Goal: Check status: Check status

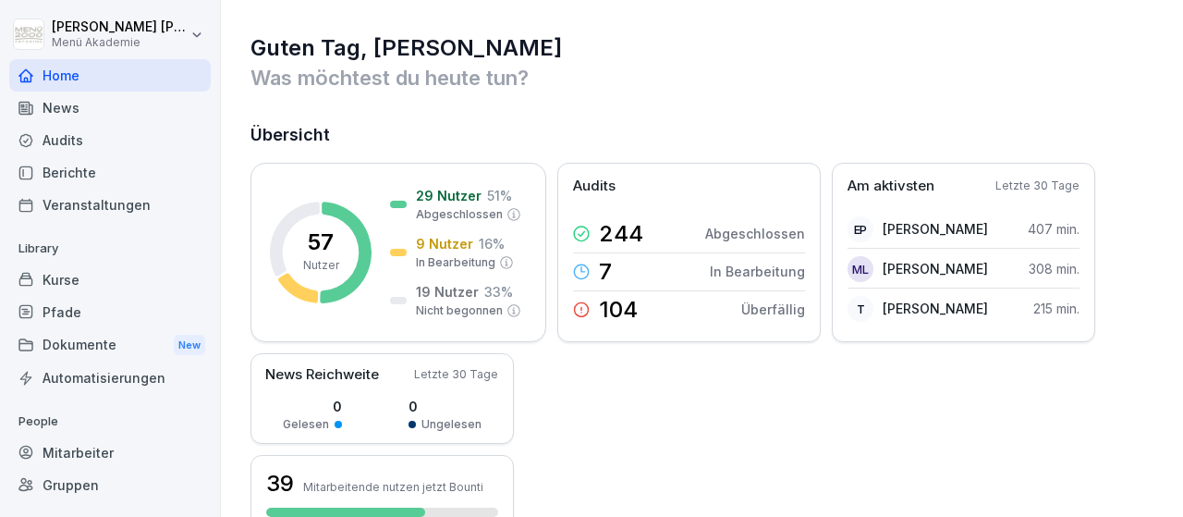
click at [67, 449] on div "Mitarbeiter" at bounding box center [109, 452] width 201 height 32
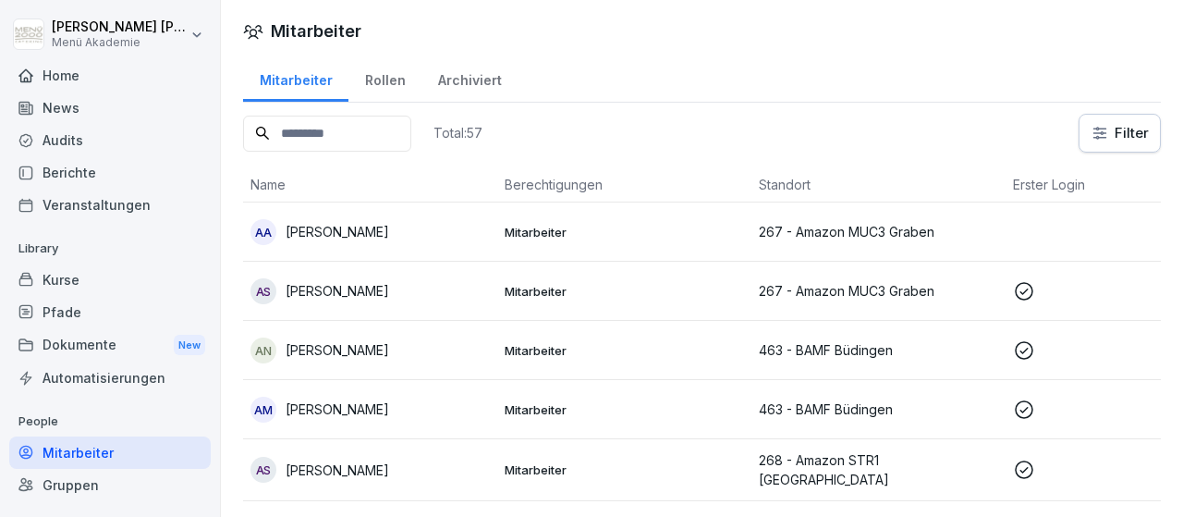
click at [1023, 286] on icon at bounding box center [1024, 291] width 22 height 22
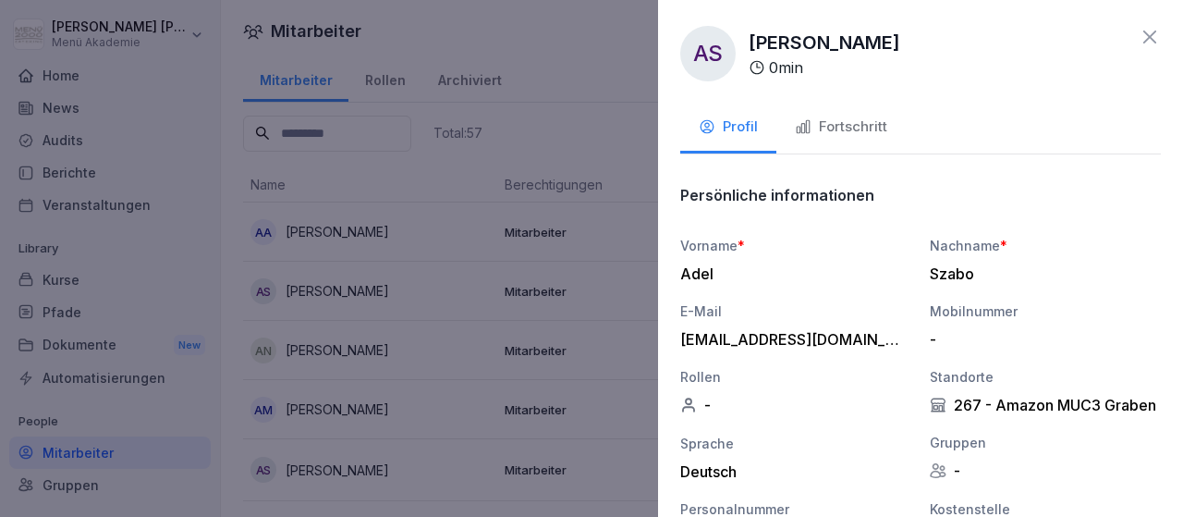
click at [854, 132] on div "Fortschritt" at bounding box center [841, 126] width 92 height 21
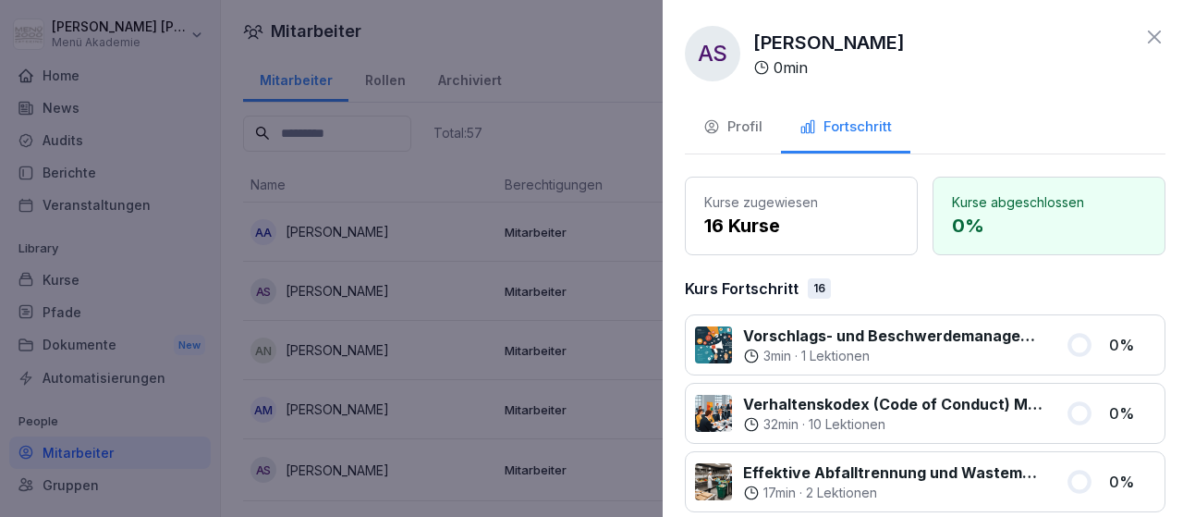
click at [622, 215] on div at bounding box center [591, 258] width 1183 height 517
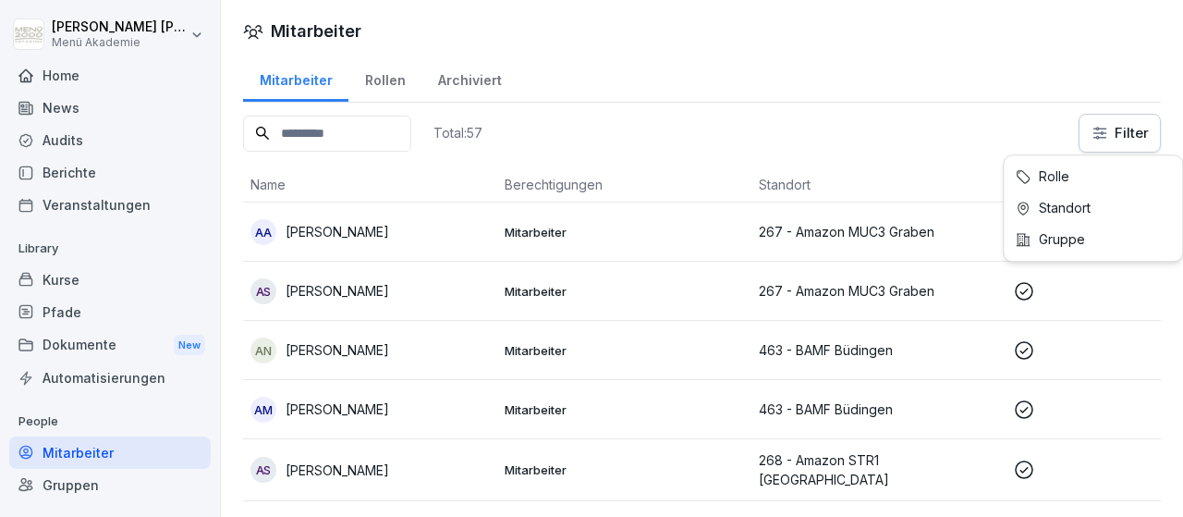
click at [1117, 146] on html "[PERSON_NAME] Menü Akademie Home News Audits Berichte Veranstaltungen Library K…" at bounding box center [591, 258] width 1183 height 517
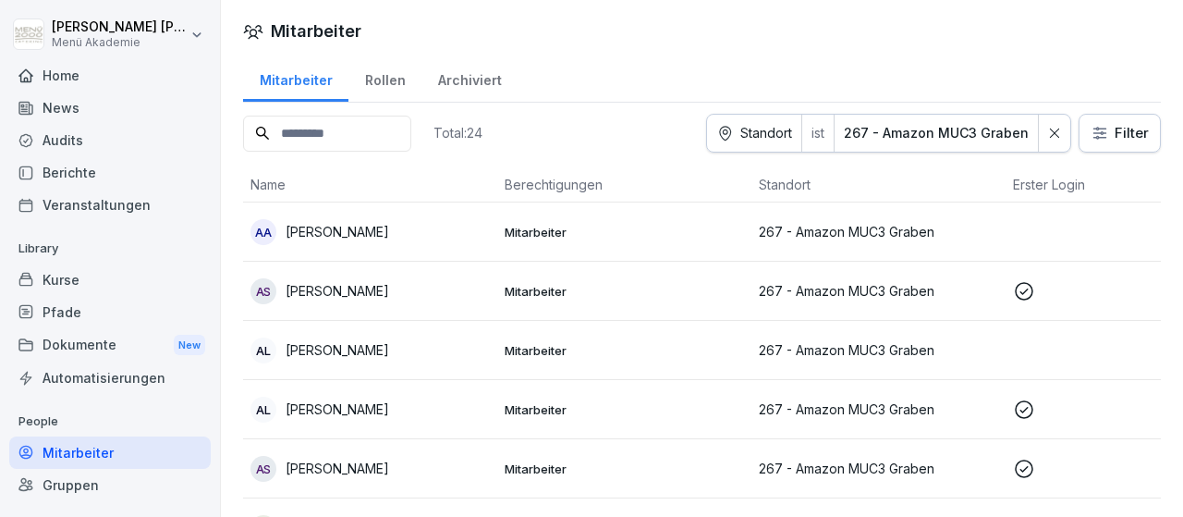
click at [814, 409] on p "267 - Amazon MUC3 Graben" at bounding box center [878, 408] width 239 height 19
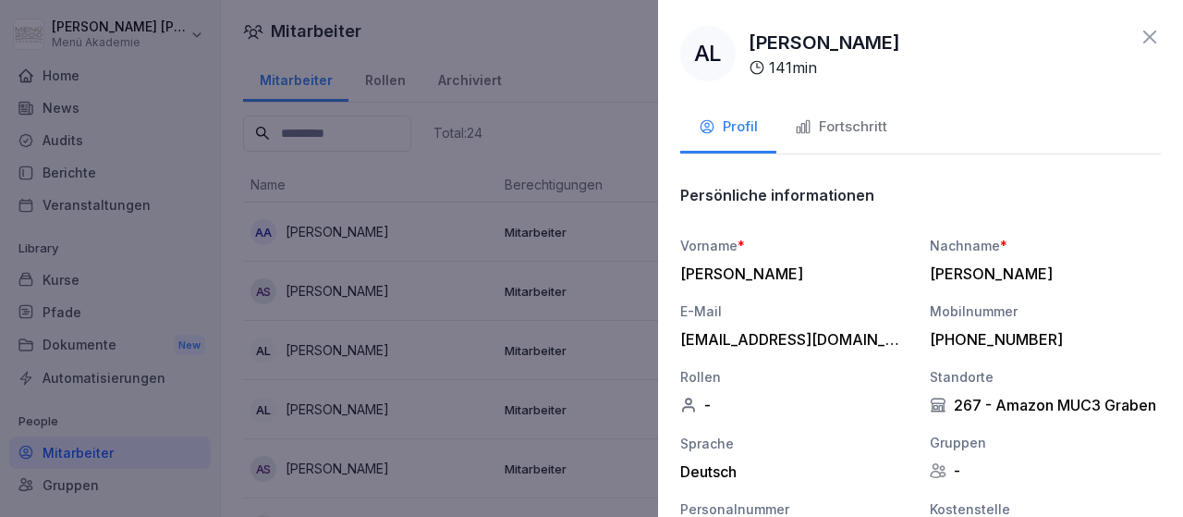
click at [834, 119] on div "Fortschritt" at bounding box center [841, 126] width 92 height 21
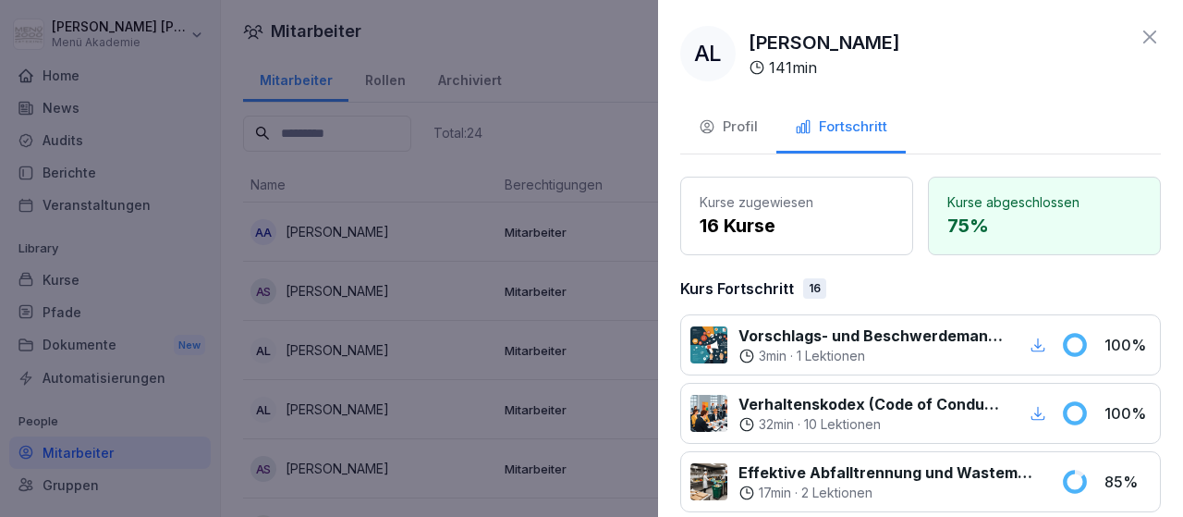
click at [633, 240] on div at bounding box center [591, 258] width 1183 height 517
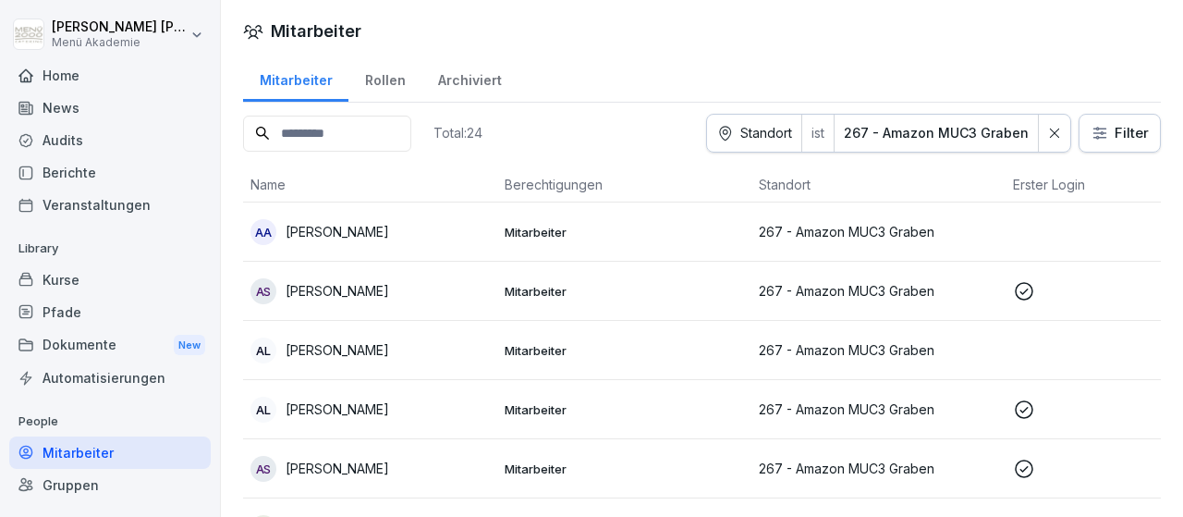
click at [829, 459] on p "267 - Amazon MUC3 Graben" at bounding box center [878, 467] width 239 height 19
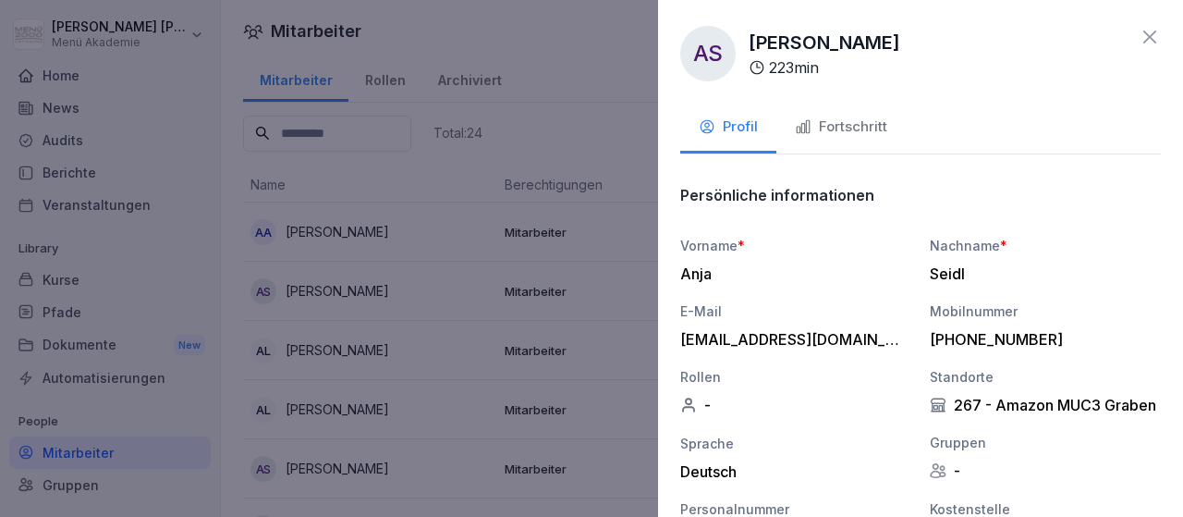
click at [835, 131] on div "Fortschritt" at bounding box center [841, 126] width 92 height 21
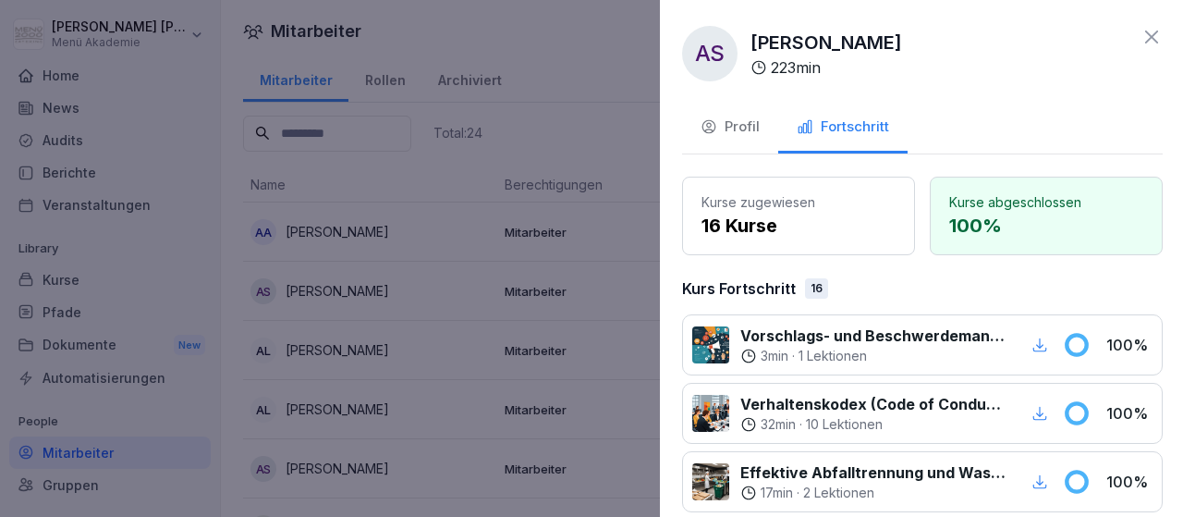
click at [622, 347] on div at bounding box center [591, 258] width 1183 height 517
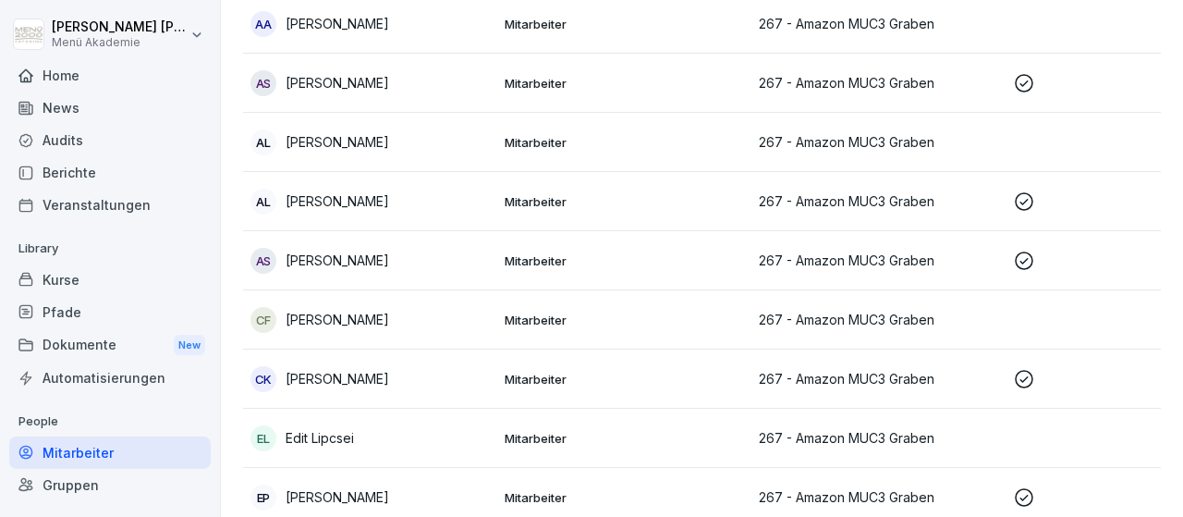
scroll to position [214, 0]
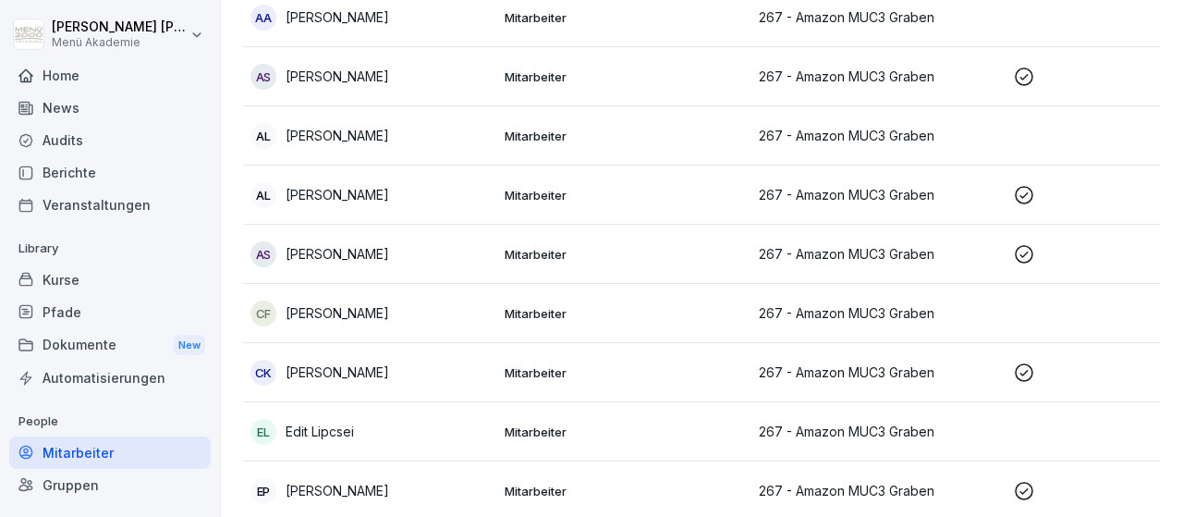
click at [888, 381] on td "267 - Amazon MUC3 Graben" at bounding box center [878, 372] width 254 height 59
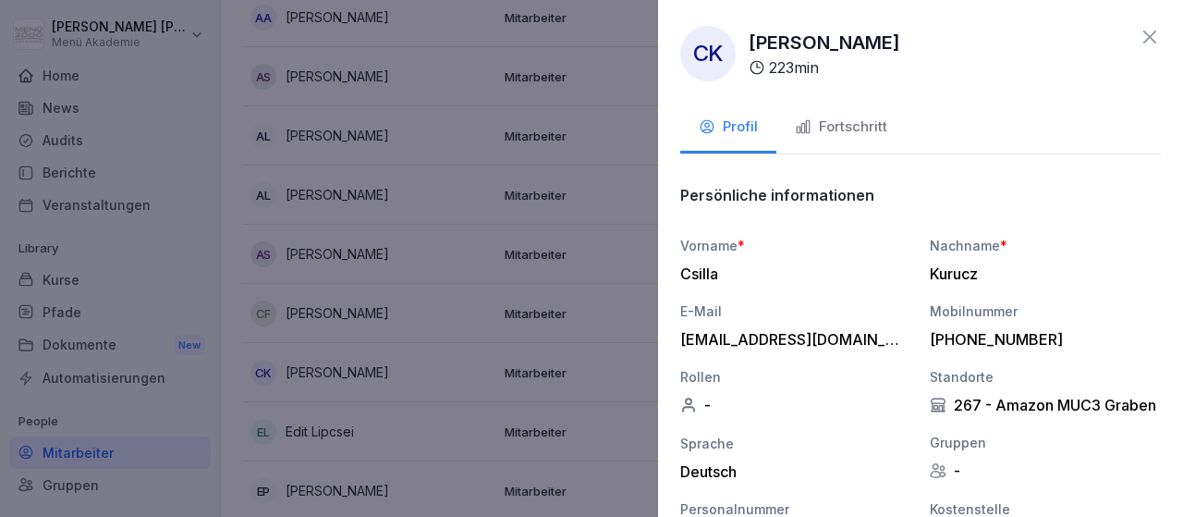
click at [827, 123] on div "Fortschritt" at bounding box center [841, 126] width 92 height 21
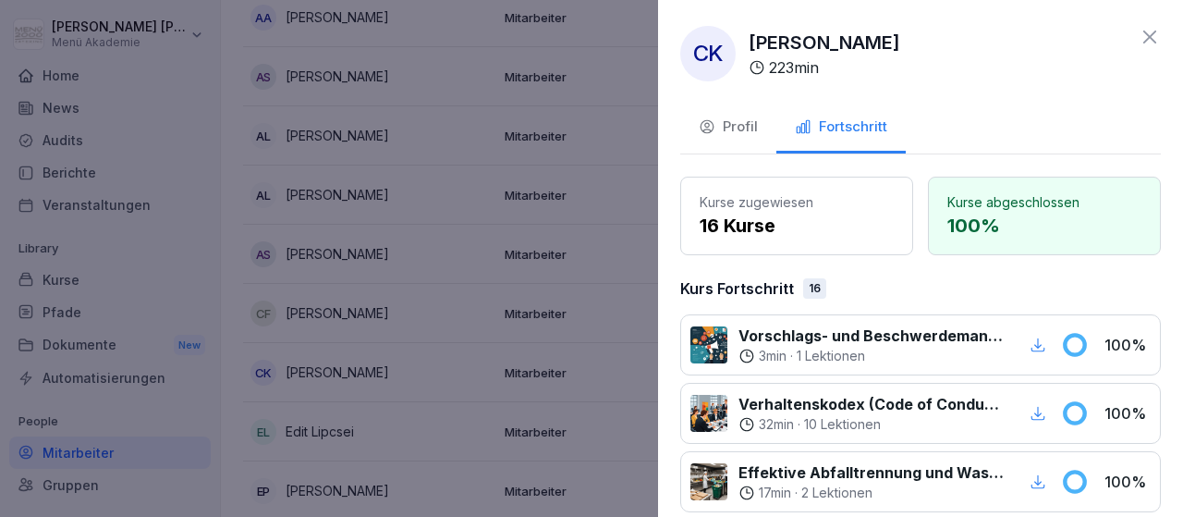
click at [632, 223] on div at bounding box center [591, 258] width 1183 height 517
